Goal: Task Accomplishment & Management: Complete application form

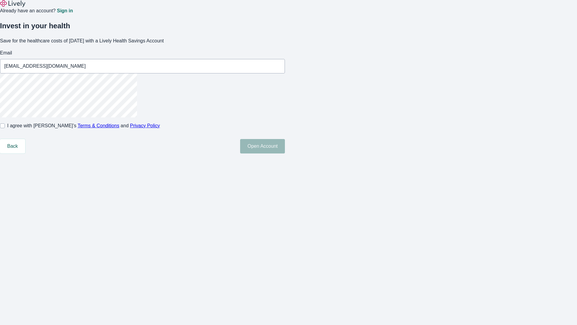
click at [5, 128] on input "I agree with Lively’s Terms & Conditions and Privacy Policy" at bounding box center [2, 125] width 5 height 5
checkbox input "true"
click at [285, 153] on button "Open Account" at bounding box center [262, 146] width 45 height 14
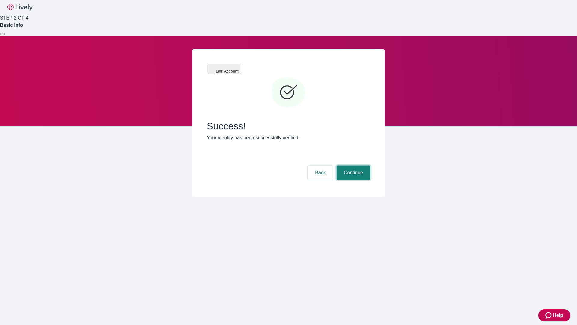
click at [353, 165] on button "Continue" at bounding box center [354, 172] width 34 height 14
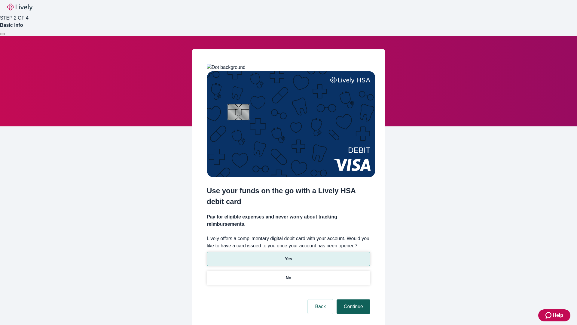
click at [288, 275] on p "No" at bounding box center [289, 278] width 6 height 6
click at [353, 299] on button "Continue" at bounding box center [354, 306] width 34 height 14
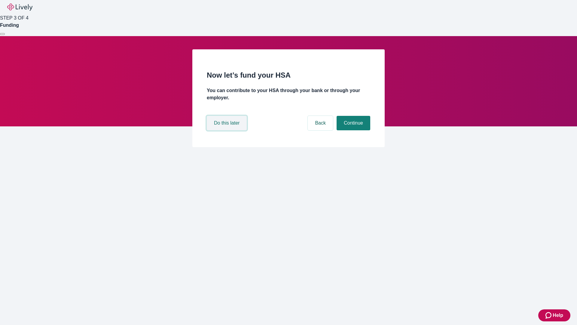
click at [228, 130] on button "Do this later" at bounding box center [227, 123] width 40 height 14
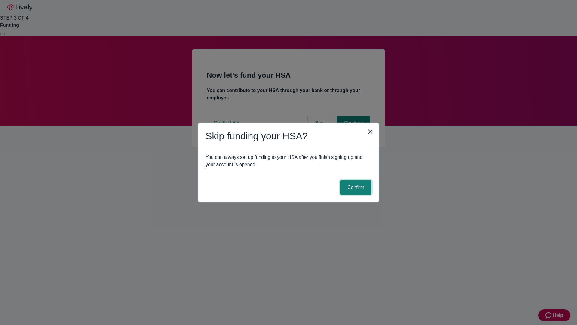
click at [355, 187] on button "Confirm" at bounding box center [355, 187] width 31 height 14
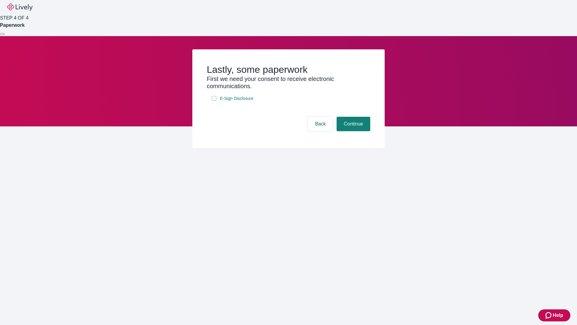
click at [214, 101] on input "E-Sign Disclosure" at bounding box center [214, 98] width 5 height 5
checkbox input "true"
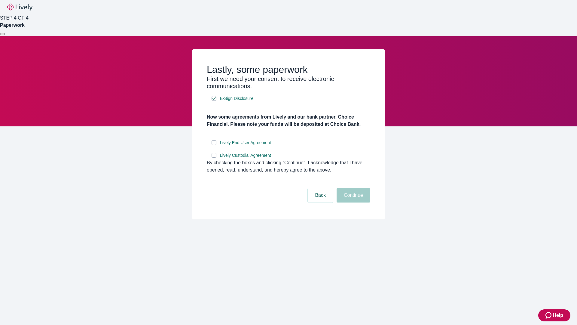
click at [214, 145] on input "Lively End User Agreement" at bounding box center [214, 142] width 5 height 5
checkbox input "true"
click at [214, 158] on input "Lively Custodial Agreement" at bounding box center [214, 155] width 5 height 5
checkbox input "true"
click at [353, 202] on button "Continue" at bounding box center [354, 195] width 34 height 14
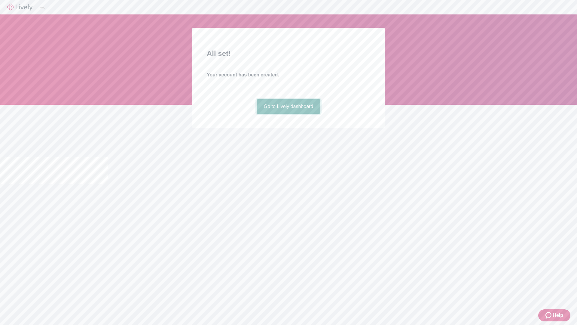
click at [288, 114] on link "Go to Lively dashboard" at bounding box center [289, 106] width 64 height 14
